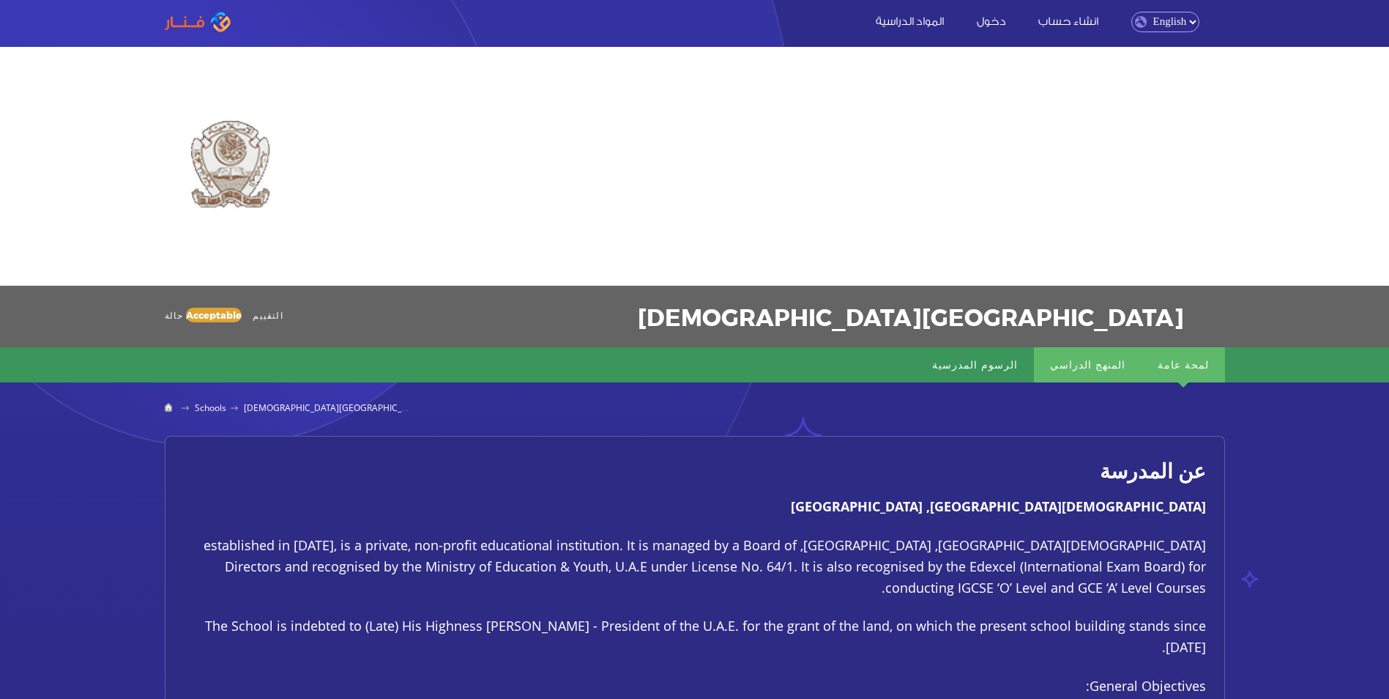
click at [1115, 363] on link "المنهج الدراسي" at bounding box center [1088, 364] width 108 height 35
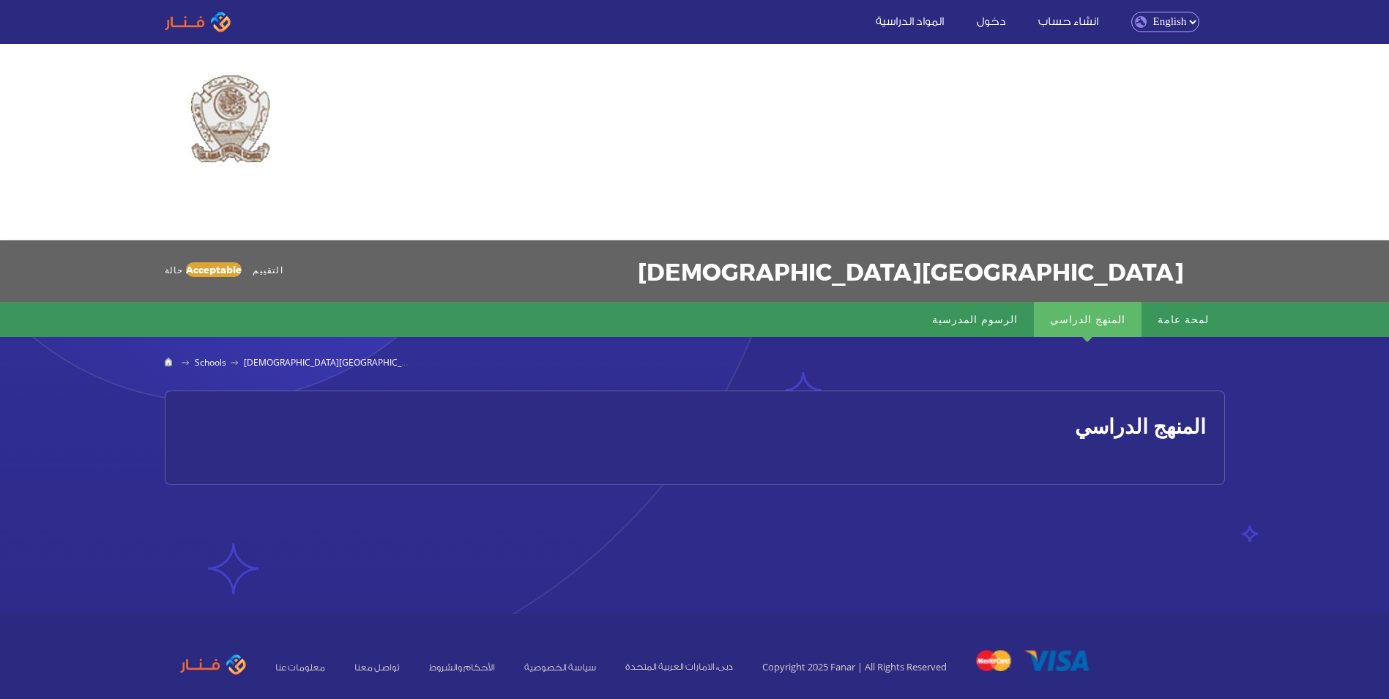
scroll to position [70, 0]
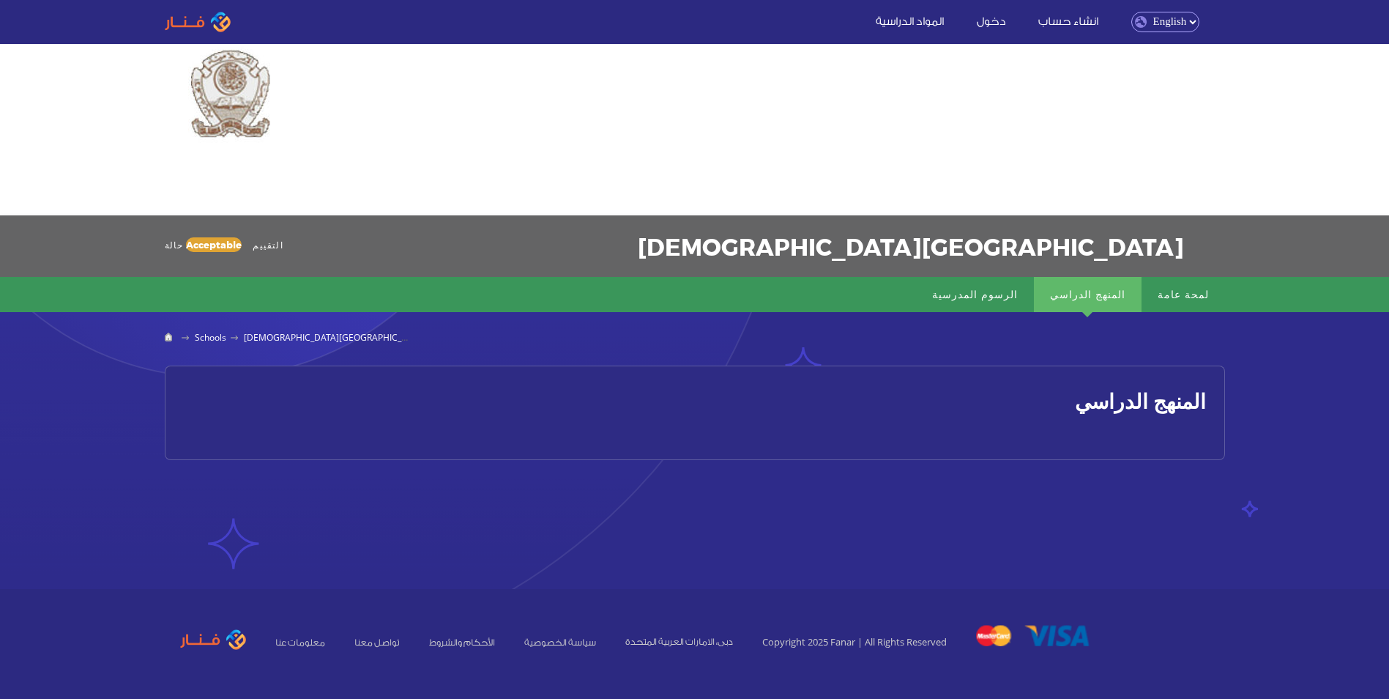
click at [1052, 416] on h2 "المنهج الدراسي" at bounding box center [695, 400] width 1022 height 33
click at [1034, 286] on link "الرسوم المدرسية" at bounding box center [975, 294] width 118 height 35
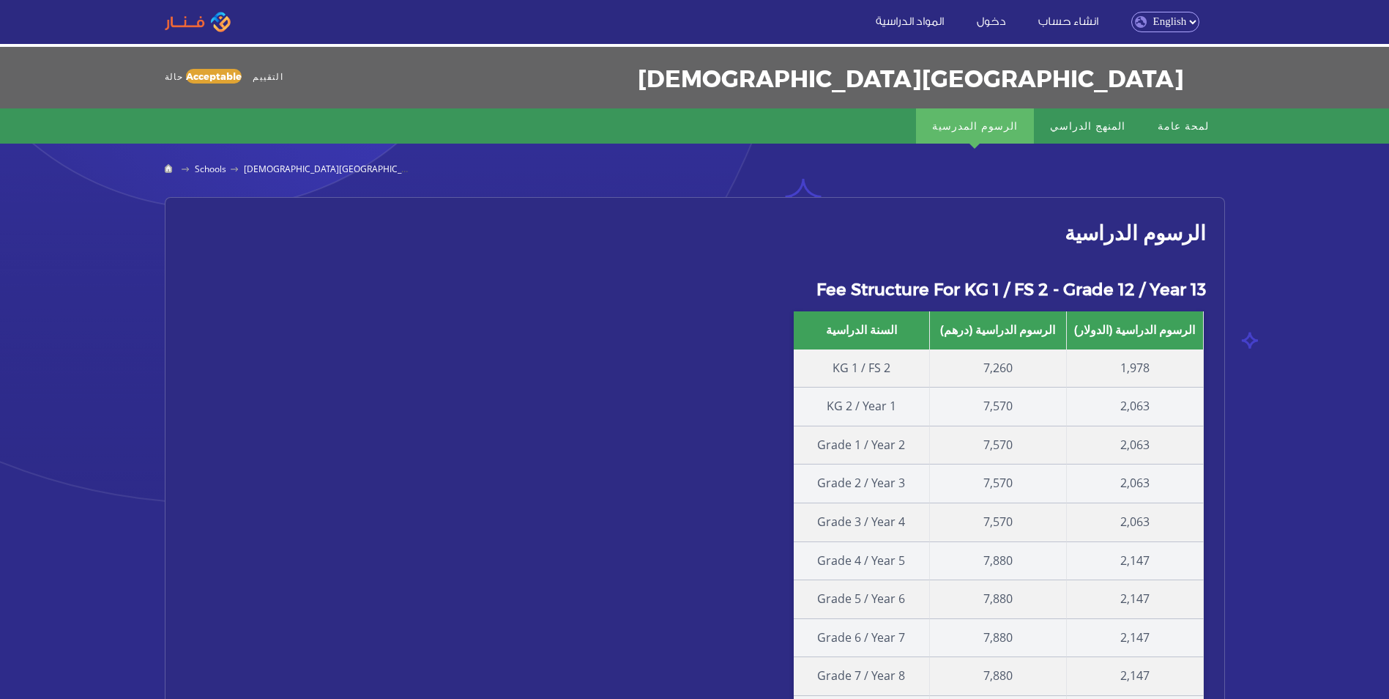
scroll to position [213, 0]
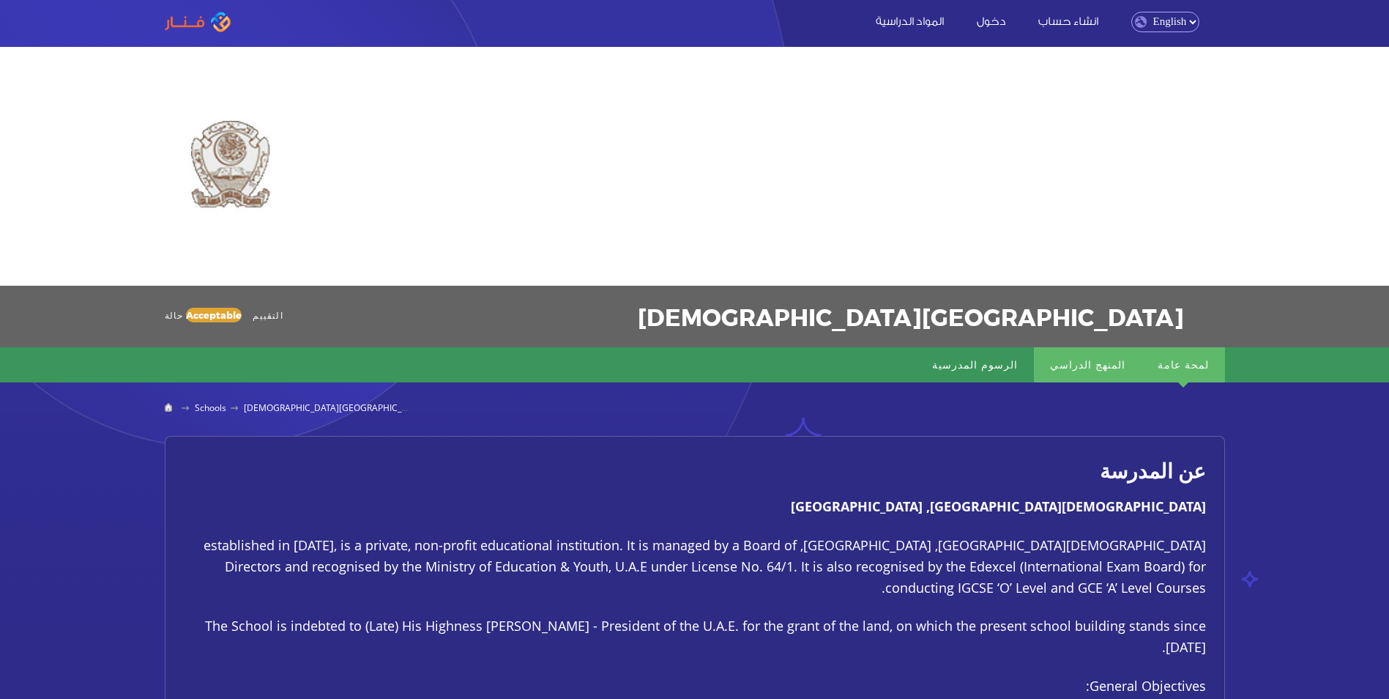
click at [1135, 349] on link "المنهج الدراسي" at bounding box center [1088, 364] width 108 height 35
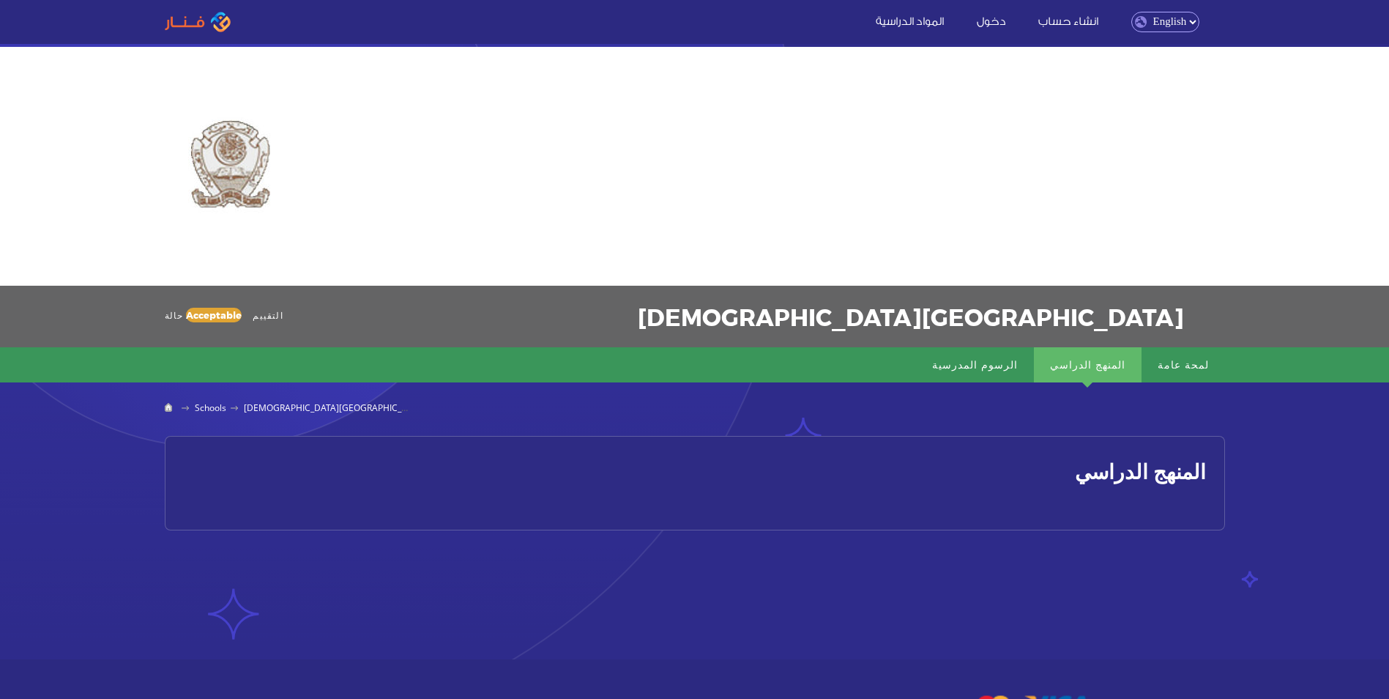
scroll to position [70, 0]
